Goal: Information Seeking & Learning: Find contact information

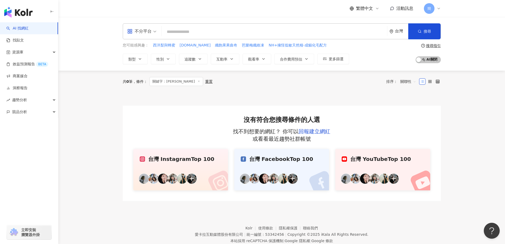
click at [195, 30] on input "search" at bounding box center [274, 32] width 221 height 10
type input "*"
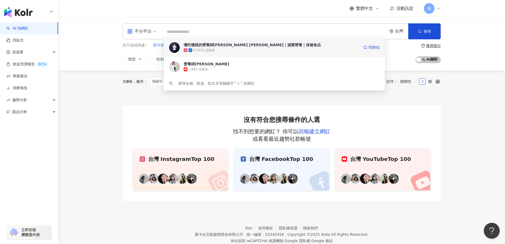
click at [250, 50] on div "您可能感興趣： 西洋梨與蜂蜜 junbai.pet 纖飽果果曲奇 芭樂梅纖維凍 NH+擁恆低敏天然糧-成貓化毛配方 類型 性別 追蹤數 互動率 觀看率 合作費…" at bounding box center [236, 53] width 226 height 22
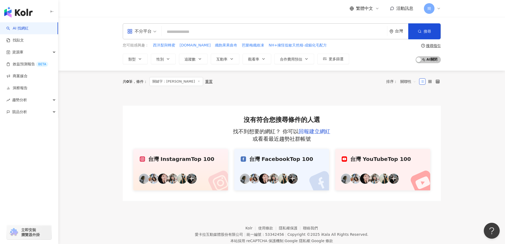
click at [179, 28] on input "search" at bounding box center [274, 32] width 221 height 10
click at [185, 38] on div "不分平台 台灣 搜尋 ccead6d6-a302-47c8-adfd-b5712cf8418f 懂吃懂挑的營養師Crystal 張郁靖｜減重營養｜保健食品 2…" at bounding box center [282, 31] width 318 height 16
click at [186, 30] on input "search" at bounding box center [274, 32] width 221 height 10
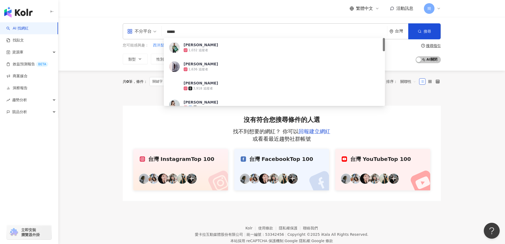
type input "***"
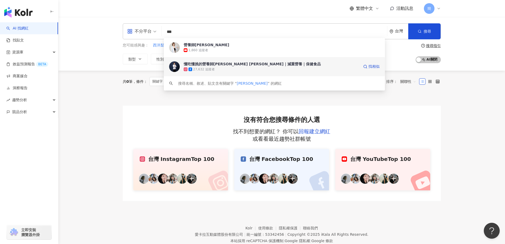
click at [224, 65] on div "懂吃懂挑的營養師Crystal 張郁靖｜減重營養｜保健食品" at bounding box center [252, 63] width 137 height 5
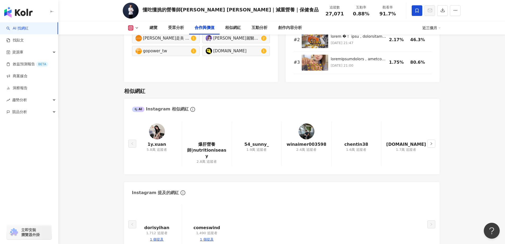
scroll to position [875, 0]
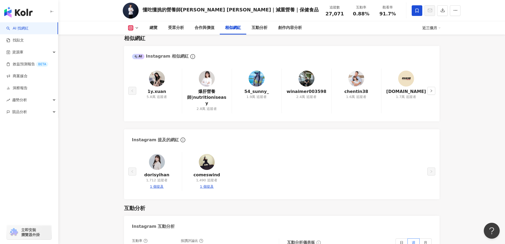
click at [210, 79] on img at bounding box center [207, 79] width 16 height 16
click at [259, 81] on img at bounding box center [257, 79] width 16 height 16
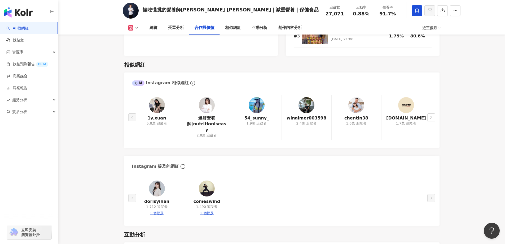
click at [357, 106] on img at bounding box center [356, 105] width 16 height 16
click at [160, 104] on img at bounding box center [157, 105] width 16 height 16
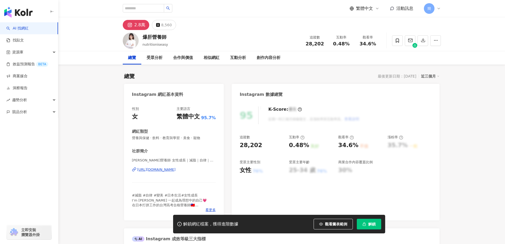
click at [176, 170] on div "https://www.instagram.com/nutritioniseasy/" at bounding box center [156, 169] width 38 height 5
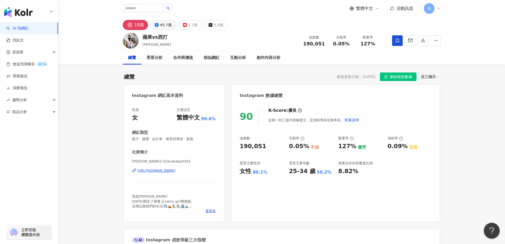
click at [168, 25] on div "45.7萬" at bounding box center [166, 24] width 12 height 7
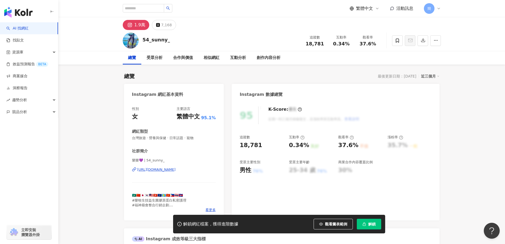
click at [170, 170] on div "https://www.instagram.com/54_sunny_/" at bounding box center [156, 169] width 38 height 5
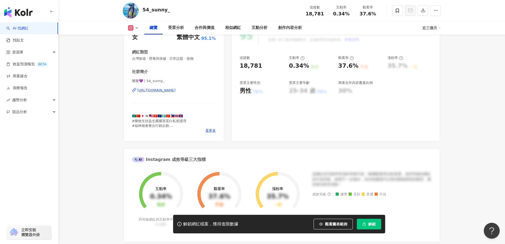
scroll to position [80, 0]
click at [172, 89] on div "[URL][DOMAIN_NAME]" at bounding box center [156, 89] width 38 height 5
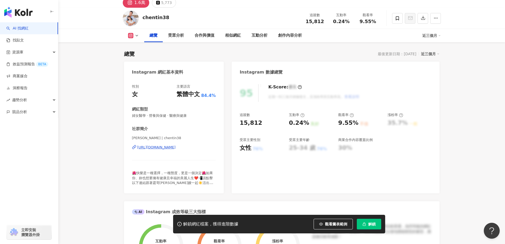
scroll to position [53, 0]
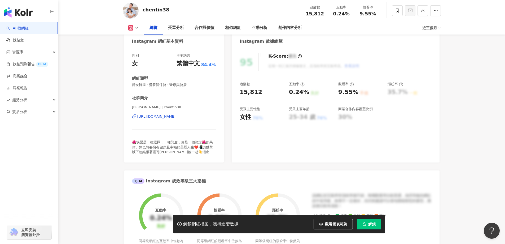
click at [173, 119] on div "https://www.instagram.com/chentin38/" at bounding box center [156, 116] width 38 height 5
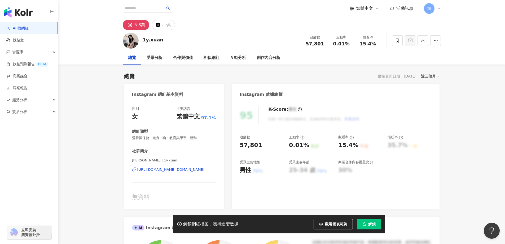
click at [181, 170] on div "https://www.instagram.com/1y.xuan/" at bounding box center [170, 169] width 67 height 5
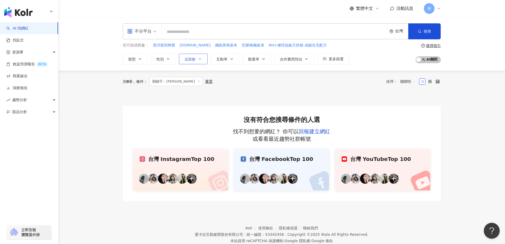
click at [192, 61] on span "追蹤數" at bounding box center [190, 59] width 11 height 4
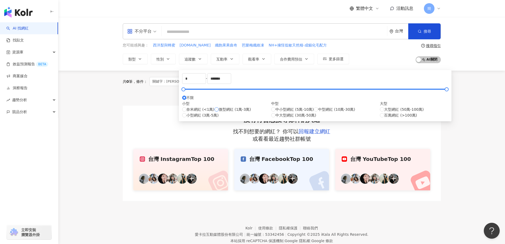
type input "*****"
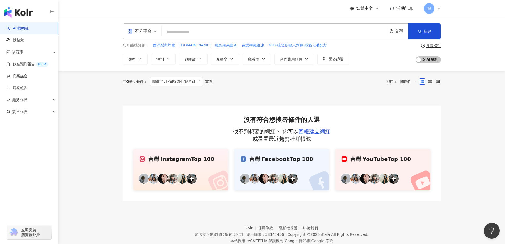
click at [365, 90] on div "共 0 筆 條件 ： 關鍵字：[PERSON_NAME]置 排序： 關聯性" at bounding box center [282, 82] width 318 height 22
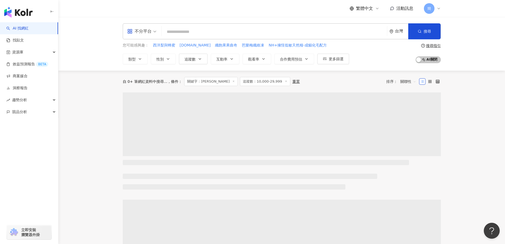
click at [232, 82] on icon at bounding box center [233, 81] width 3 height 3
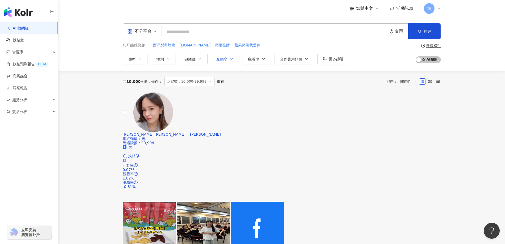
click at [230, 61] on button "互動率" at bounding box center [225, 59] width 29 height 11
type input "*"
type input "**"
click at [257, 57] on span "觀看率" at bounding box center [253, 59] width 11 height 4
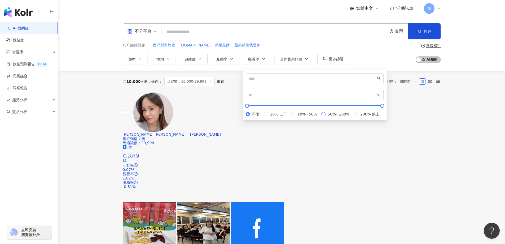
type input "**"
type input "***"
click at [369, 79] on div "共 10,000+ 筆 條件 ： 追蹤數：10,000-29,999 重置 排序： 關聯性" at bounding box center [282, 81] width 318 height 9
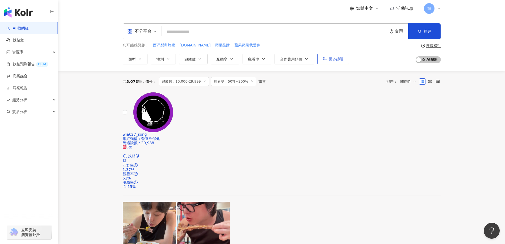
click at [332, 60] on span "更多篩選" at bounding box center [336, 59] width 15 height 4
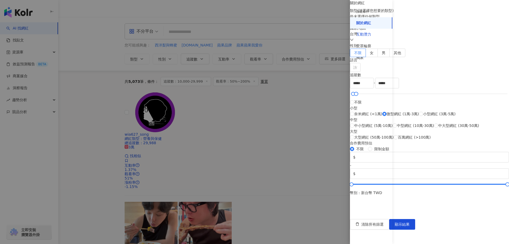
click at [364, 33] on div "互動潛力" at bounding box center [363, 34] width 15 height 5
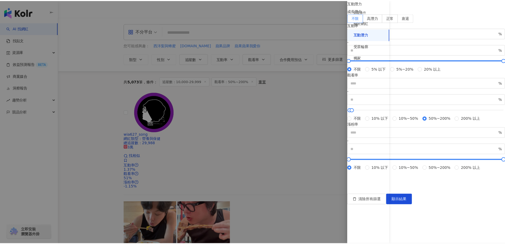
scroll to position [112, 0]
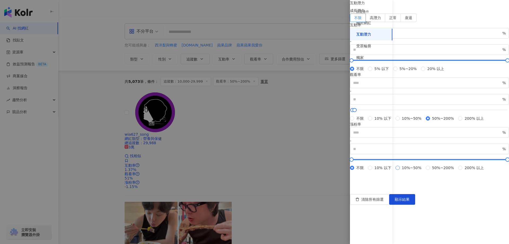
type input "**"
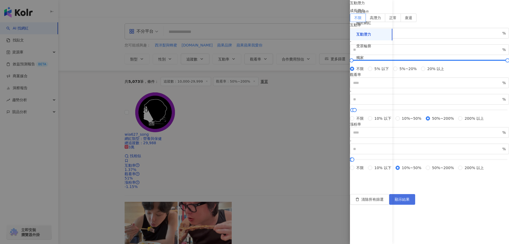
click at [410, 201] on span "顯示結果" at bounding box center [402, 199] width 15 height 4
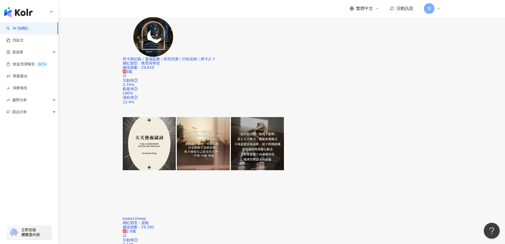
scroll to position [53, 0]
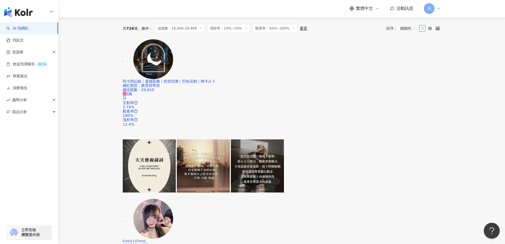
click at [146, 238] on span "kawa1sheep" at bounding box center [134, 240] width 23 height 4
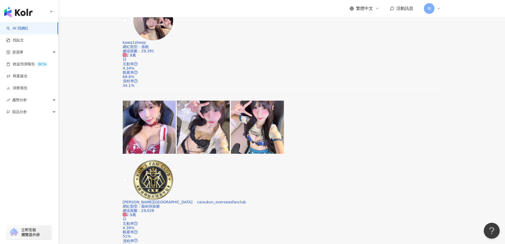
scroll to position [239, 0]
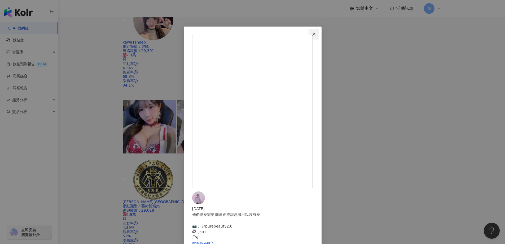
click at [316, 35] on icon "close" at bounding box center [314, 34] width 4 height 4
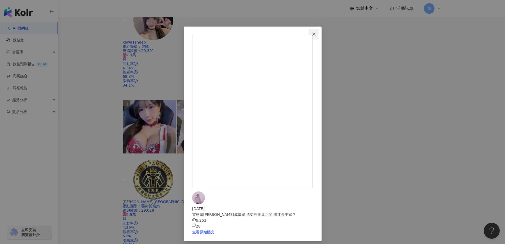
click at [316, 34] on icon "close" at bounding box center [314, 34] width 4 height 4
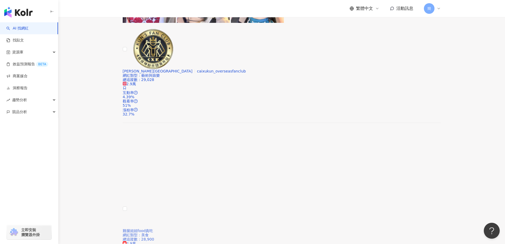
scroll to position [424, 0]
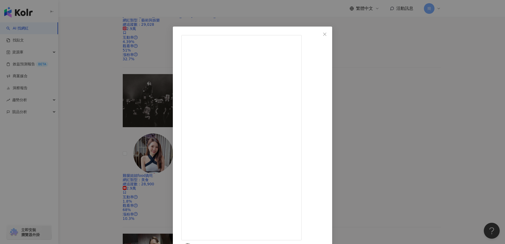
click at [464, 106] on div "沐木艾木 2025/9/14 帶你體驗雲南菜石鍋魚 #香港 #生活 #旅遊 #美食 #分享 #日常 #沐木艾木 158 3 8,485 查看原始貼文" at bounding box center [252, 122] width 505 height 244
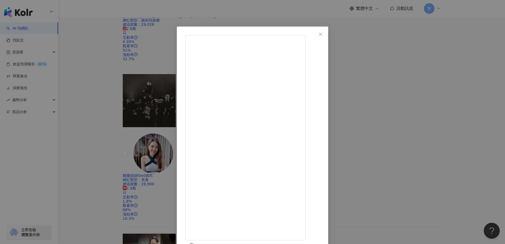
click at [450, 110] on div "沐木艾木 2025/9/7 喝一包等於吃10顆梅子！#香港 #生活 #保養 #健康 #體態 #沐木艾木 173 13 8,657 查看原始貼文" at bounding box center [252, 122] width 505 height 244
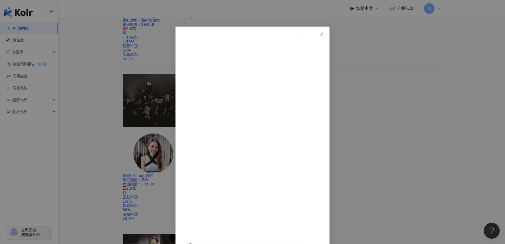
click at [458, 107] on div "沐木艾木 2025/9/3 早上起來千萬不要洗臉！？#香港 #生活 #日常 #保養 #洗臉 #沐木艾木 139 7 1.1萬 查看原始貼文" at bounding box center [252, 122] width 505 height 244
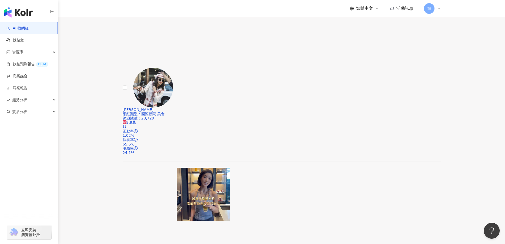
scroll to position [822, 0]
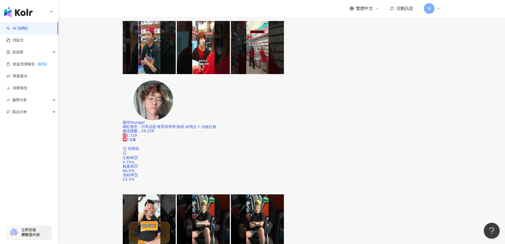
scroll to position [345, 0]
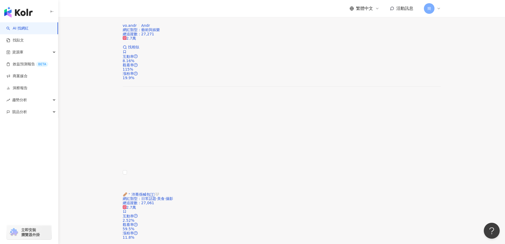
scroll to position [822, 0]
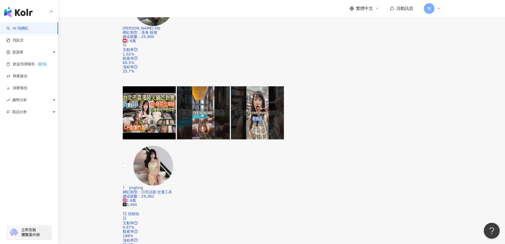
scroll to position [795, 0]
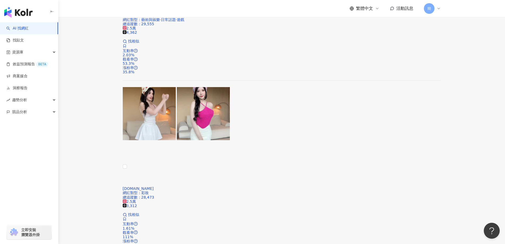
scroll to position [27, 0]
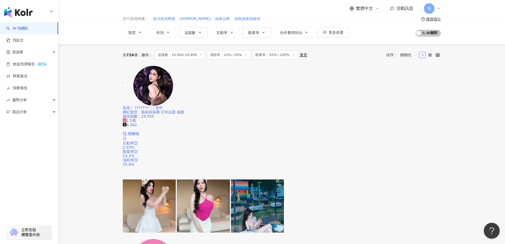
click at [163, 106] on span "高高♡ ???????♡｜美甲" at bounding box center [143, 108] width 40 height 4
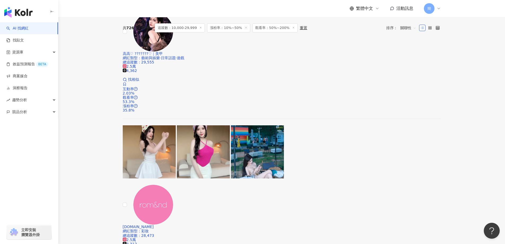
scroll to position [133, 0]
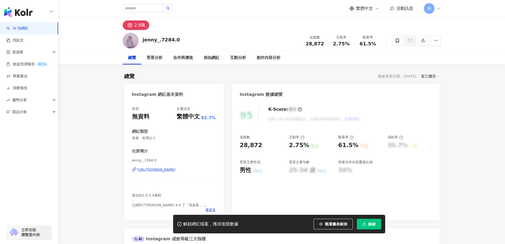
click at [176, 171] on div "[URL][DOMAIN_NAME]" at bounding box center [156, 169] width 38 height 5
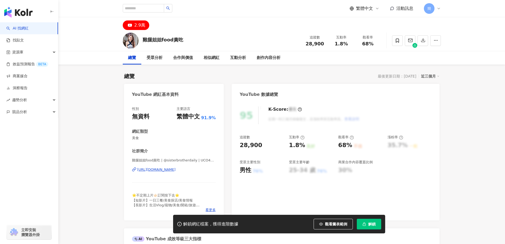
click at [169, 169] on div "[URL][DOMAIN_NAME]" at bounding box center [156, 169] width 38 height 5
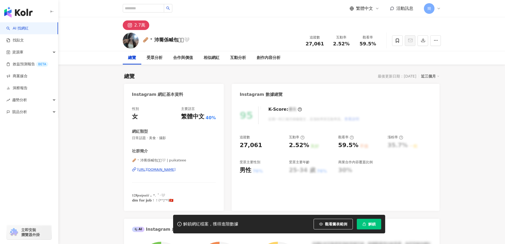
click at [166, 171] on div "https://www.instagram.com/puikateee/" at bounding box center [156, 169] width 38 height 5
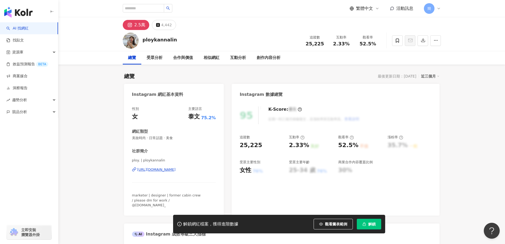
click at [164, 170] on div "https://www.instagram.com/ploykannalin/" at bounding box center [156, 169] width 38 height 5
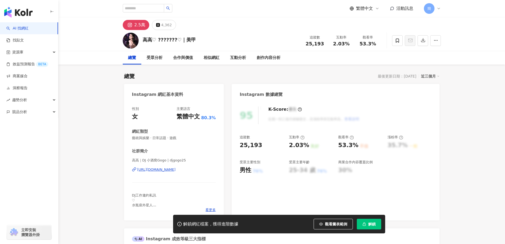
click at [176, 169] on div "[URL][DOMAIN_NAME]" at bounding box center [156, 169] width 38 height 5
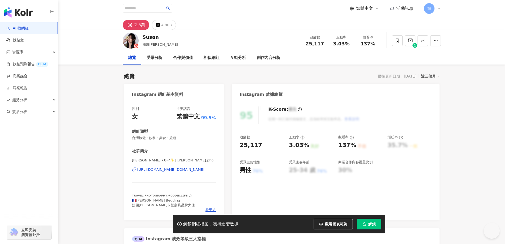
click at [170, 167] on div "[URL][DOMAIN_NAME][DOMAIN_NAME]" at bounding box center [170, 169] width 67 height 5
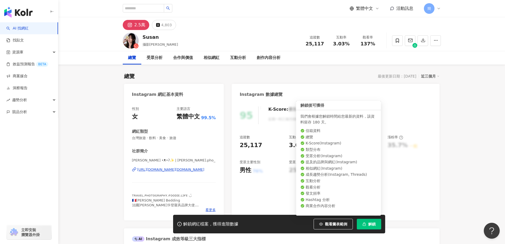
click at [373, 222] on span "解鎖" at bounding box center [371, 224] width 7 height 4
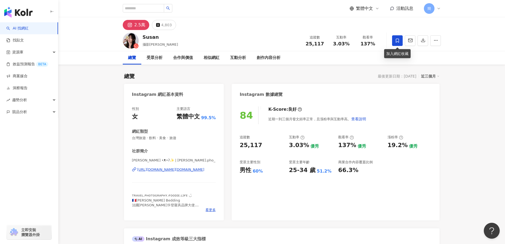
click at [398, 40] on icon at bounding box center [397, 40] width 5 height 5
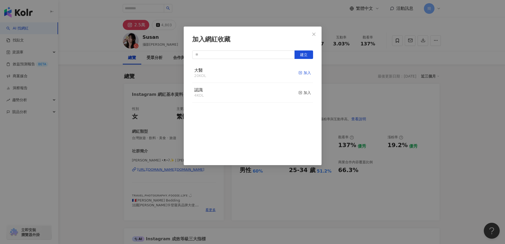
click at [303, 73] on div "加入" at bounding box center [305, 73] width 12 height 6
click at [313, 34] on icon "close" at bounding box center [314, 34] width 4 height 4
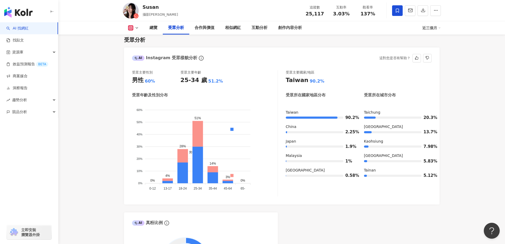
scroll to position [398, 0]
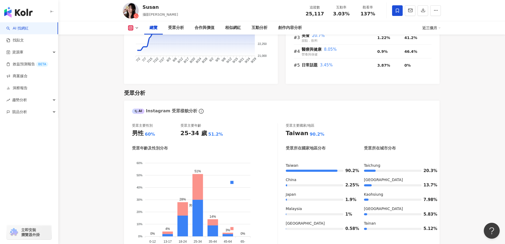
click at [410, 12] on icon "button" at bounding box center [410, 10] width 5 height 5
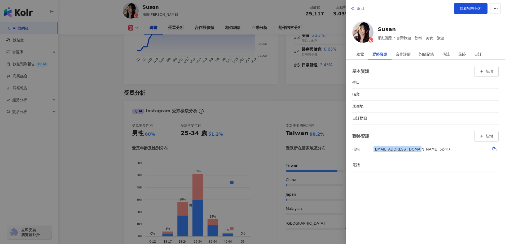
drag, startPoint x: 374, startPoint y: 148, endPoint x: 415, endPoint y: 149, distance: 41.1
click at [415, 149] on div "susanlin904@gmail.com (公開)" at bounding box center [412, 148] width 76 height 9
copy div "susanlin904@gmail.com"
click at [322, 95] on div at bounding box center [252, 122] width 505 height 244
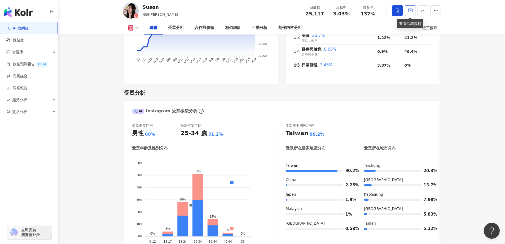
click at [410, 12] on icon "button" at bounding box center [410, 10] width 5 height 5
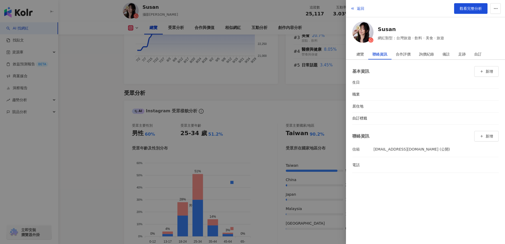
click at [100, 65] on div at bounding box center [252, 122] width 505 height 244
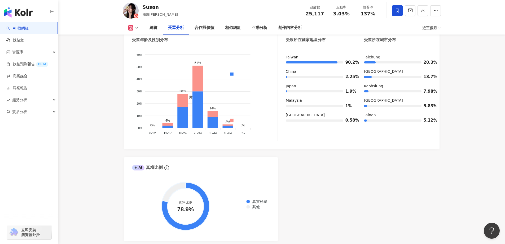
scroll to position [504, 0]
